Goal: Task Accomplishment & Management: Manage account settings

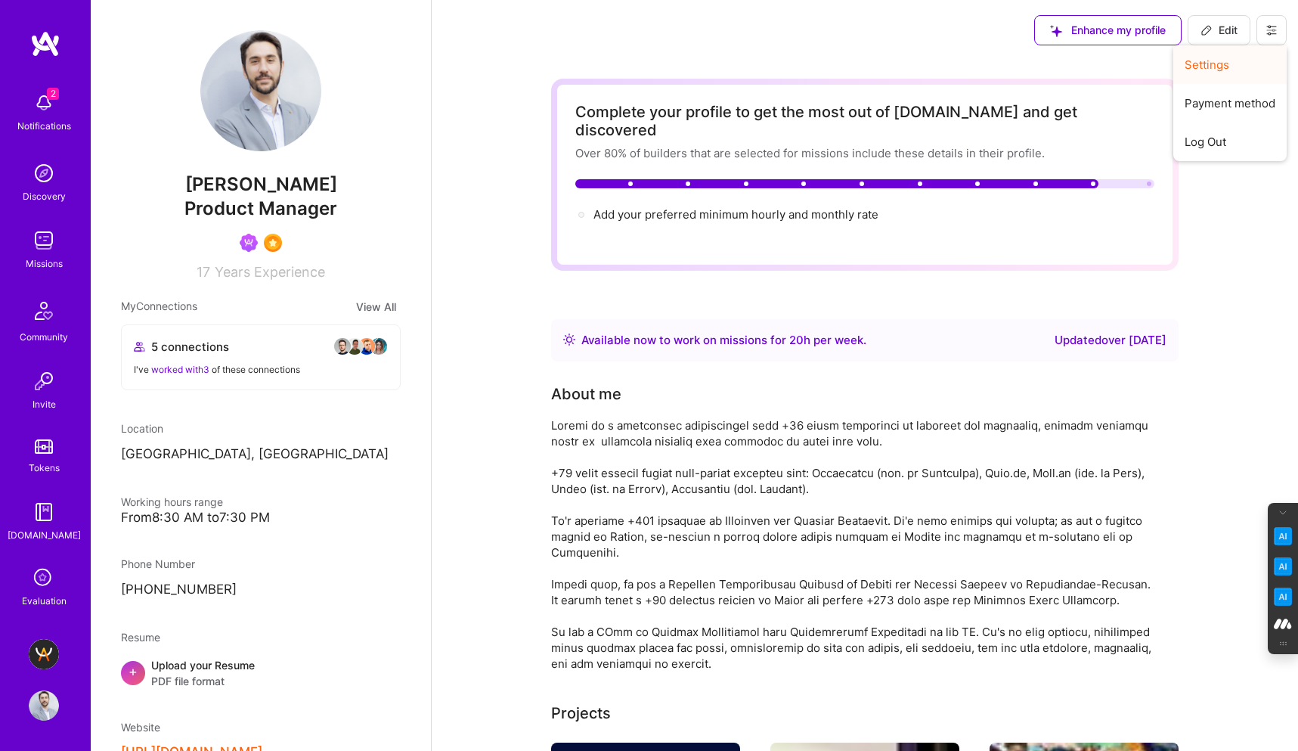
click at [1209, 60] on button "Settings" at bounding box center [1229, 64] width 113 height 39
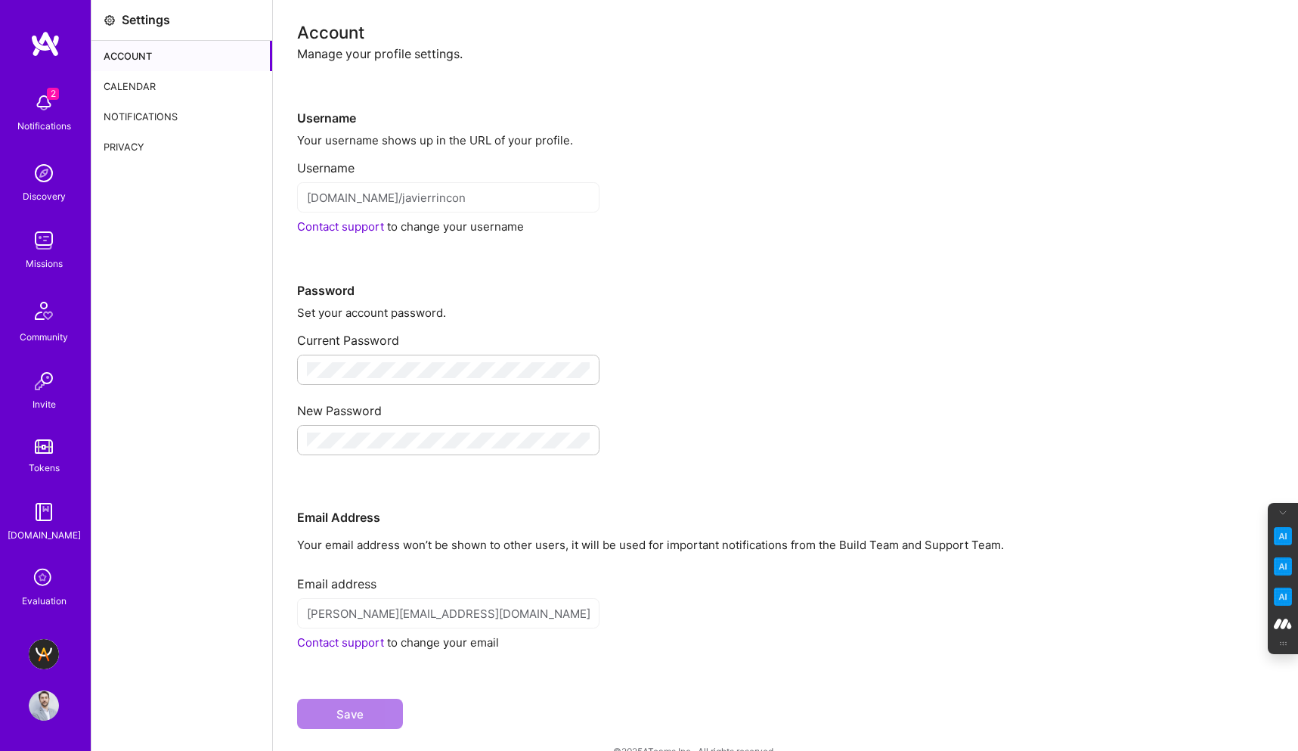
click at [125, 90] on div "Calendar" at bounding box center [181, 86] width 181 height 30
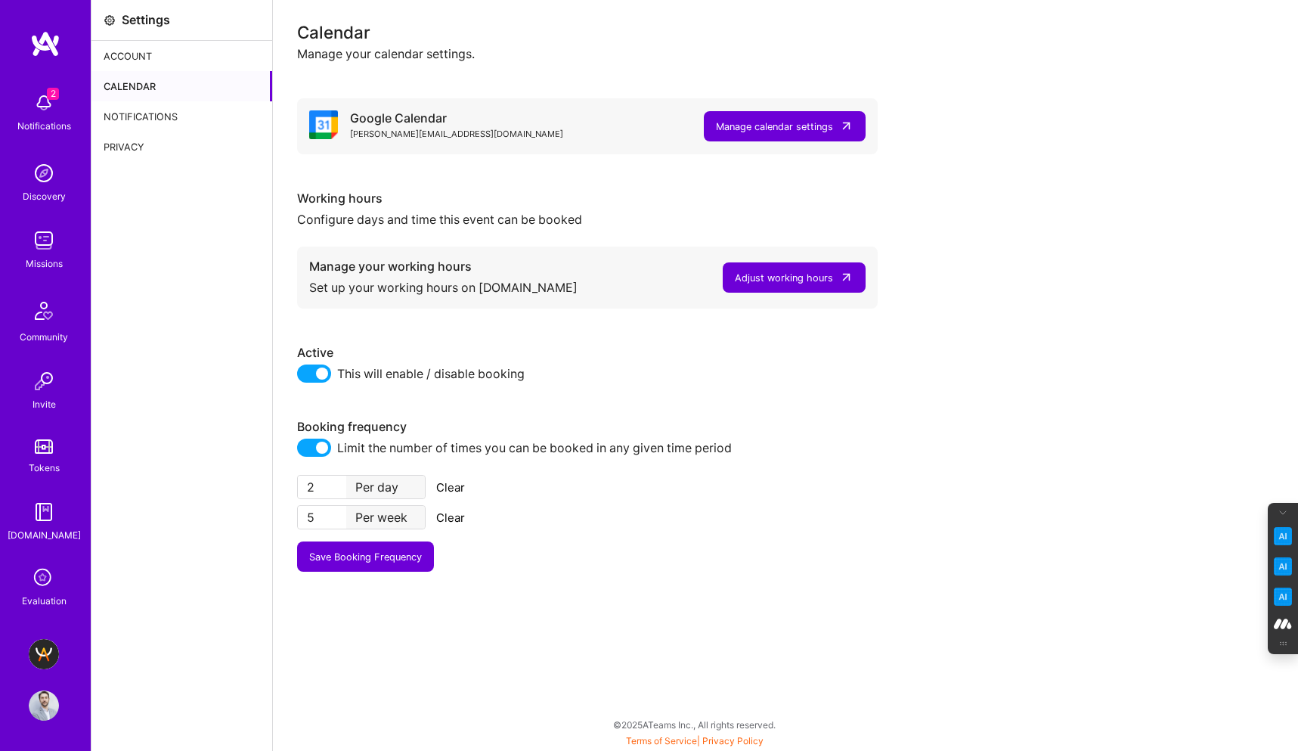
click at [40, 706] on img at bounding box center [44, 705] width 30 height 30
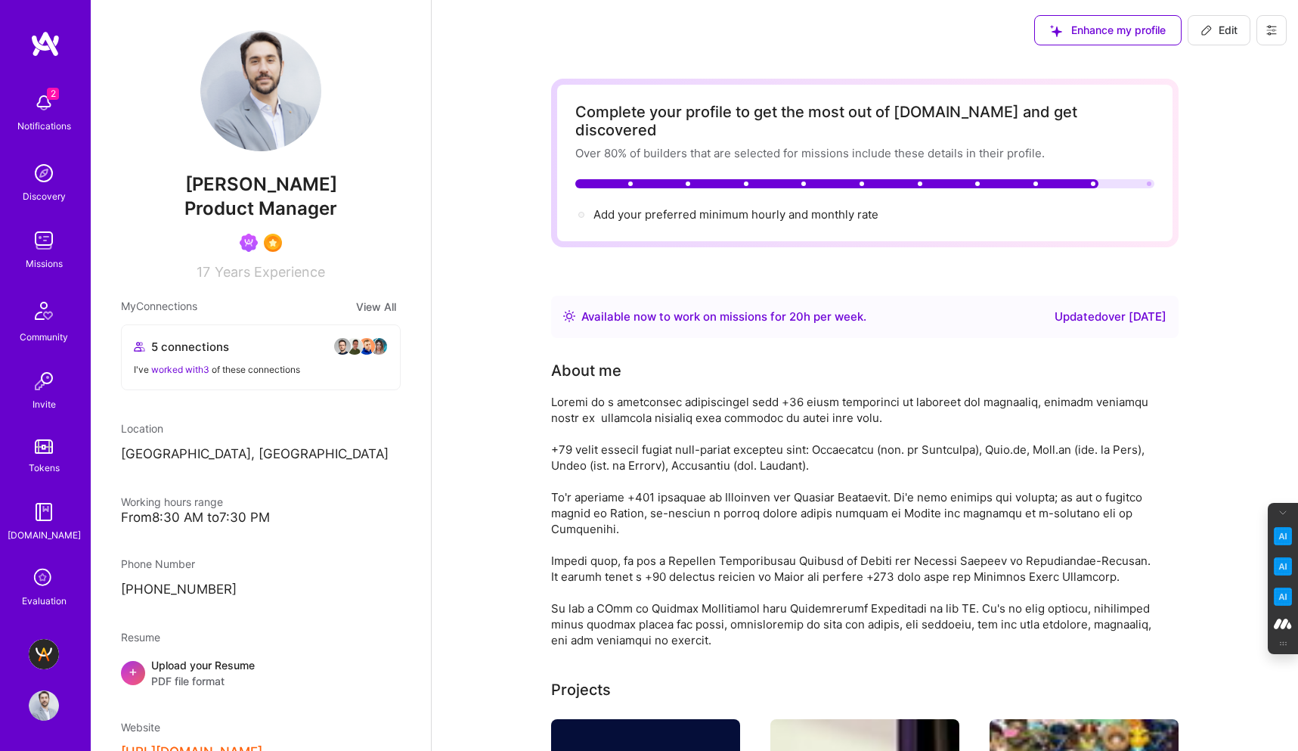
click at [1269, 28] on icon at bounding box center [1271, 30] width 12 height 12
click at [1228, 138] on button "Log Out" at bounding box center [1229, 141] width 113 height 39
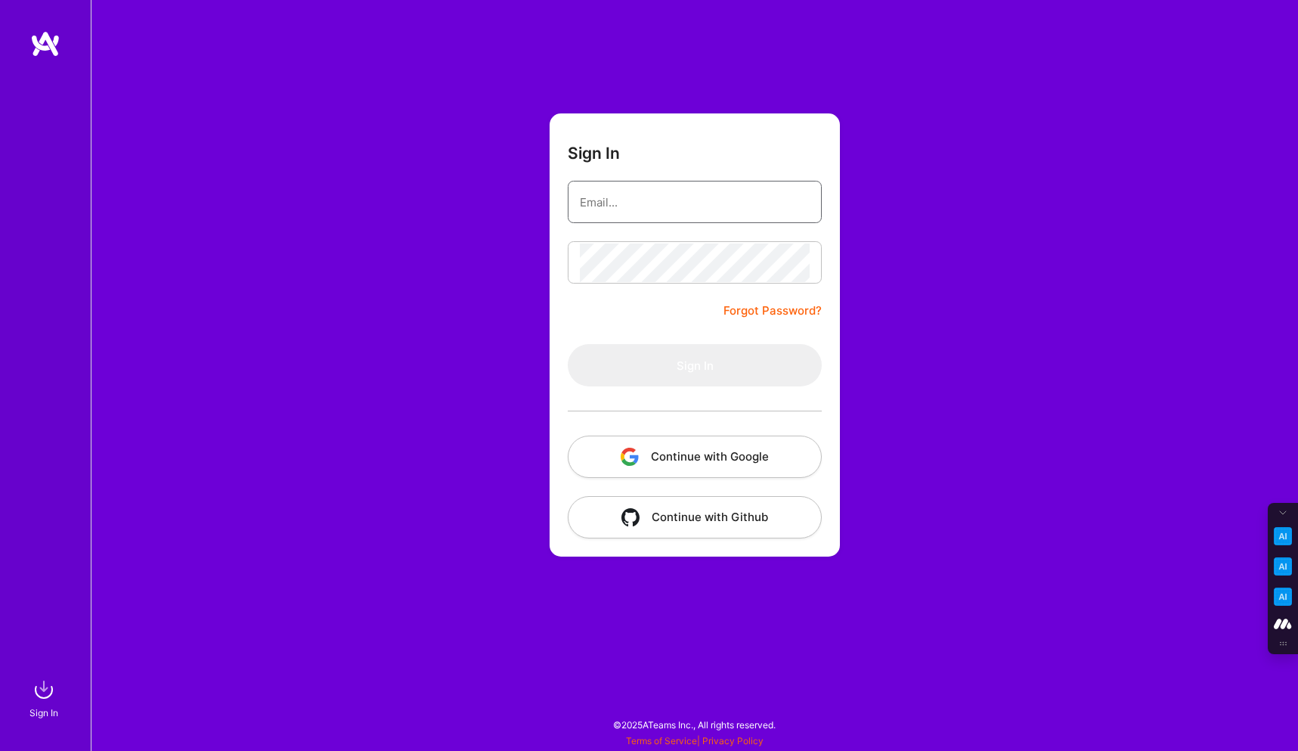
click at [649, 216] on input "email" at bounding box center [695, 202] width 230 height 39
type input "[PERSON_NAME][EMAIL_ADDRESS][DOMAIN_NAME]"
click at [717, 460] on button "Continue with Google" at bounding box center [695, 456] width 254 height 42
